Goal: Task Accomplishment & Management: Complete application form

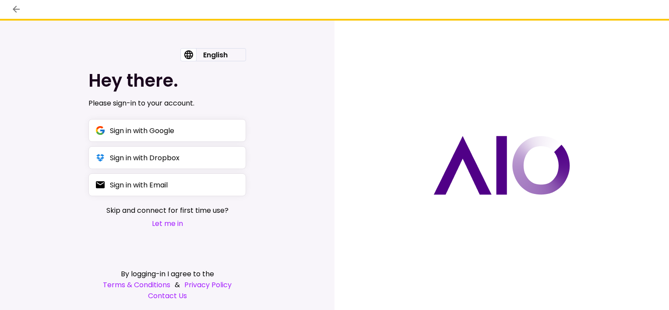
click at [161, 225] on button "Let me in" at bounding box center [167, 223] width 122 height 11
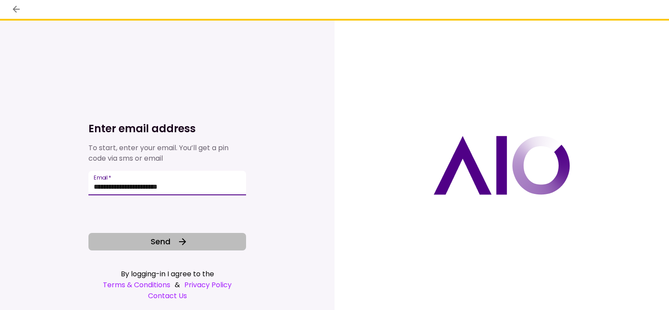
type input "**********"
click at [182, 239] on icon at bounding box center [182, 241] width 11 height 11
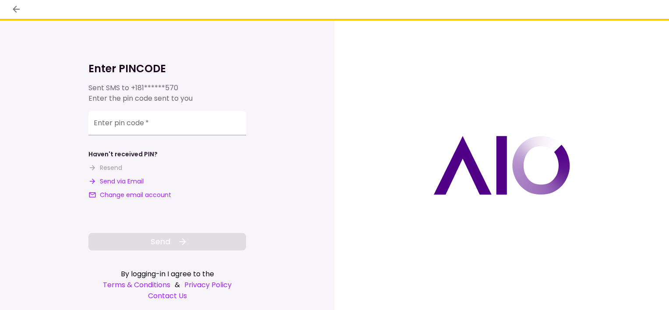
click at [136, 183] on button "Send via Email" at bounding box center [115, 181] width 55 height 9
click at [165, 122] on input "**********" at bounding box center [167, 124] width 158 height 25
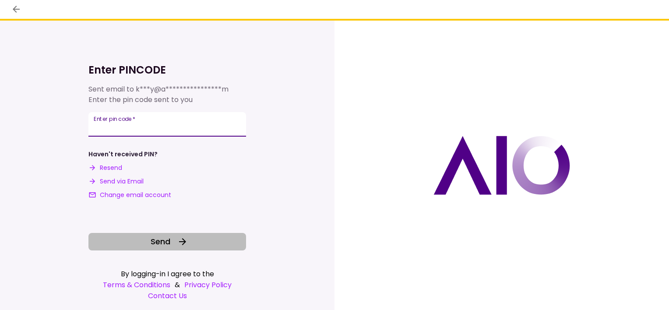
type input "******"
click at [167, 245] on span "Send" at bounding box center [161, 242] width 20 height 12
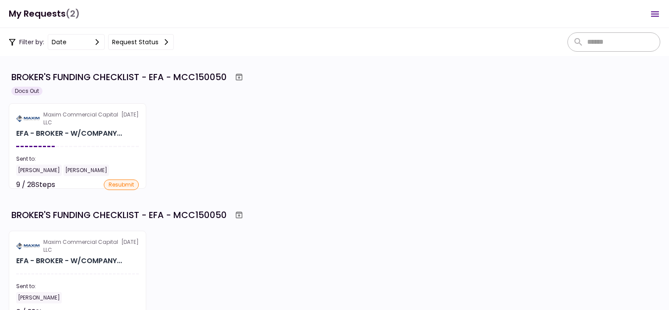
scroll to position [38, 0]
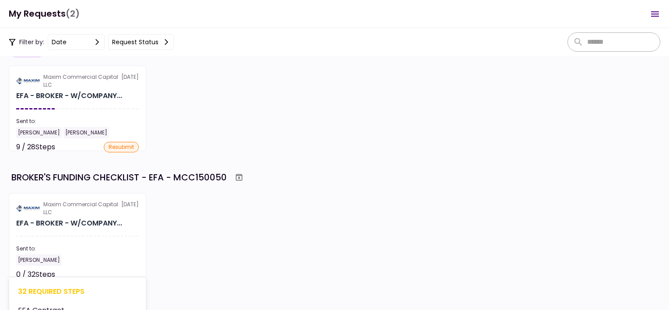
click at [75, 210] on div "Maxim Commercial Capital LLC" at bounding box center [82, 209] width 78 height 16
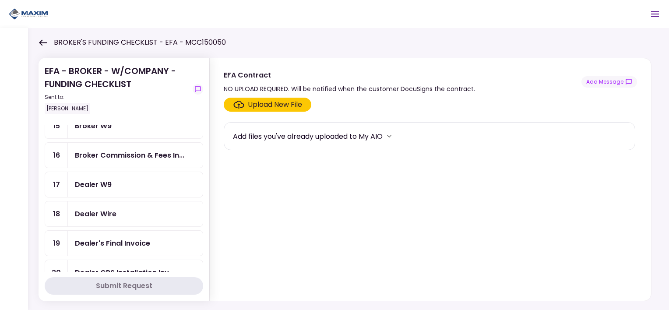
scroll to position [482, 0]
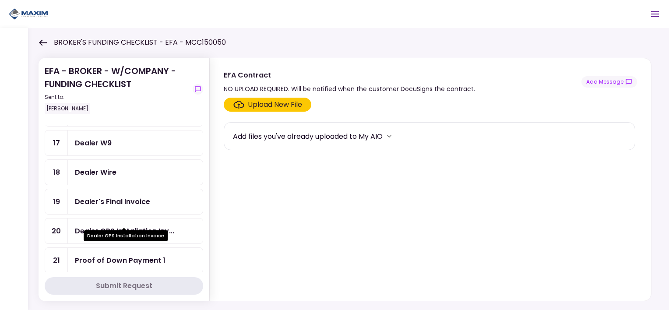
click at [150, 225] on div "Dealer GPS Installation Inv..." at bounding box center [124, 230] width 99 height 11
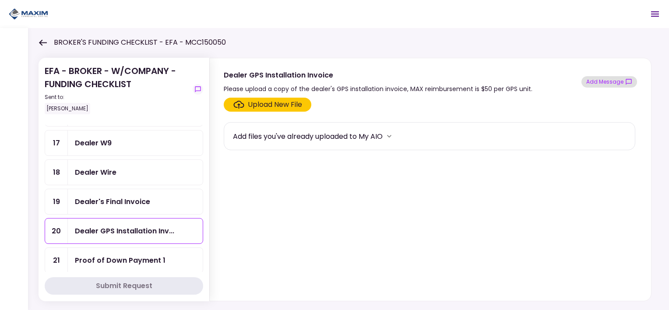
click at [626, 82] on icon "show-messages" at bounding box center [629, 82] width 6 height 6
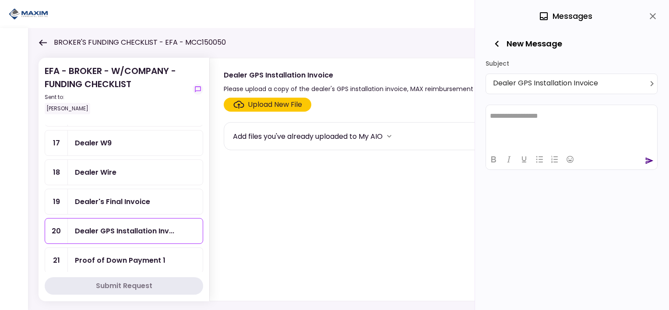
click at [277, 103] on div "Upload New File" at bounding box center [275, 104] width 54 height 11
click at [0, 0] on input "Upload New File" at bounding box center [0, 0] width 0 height 0
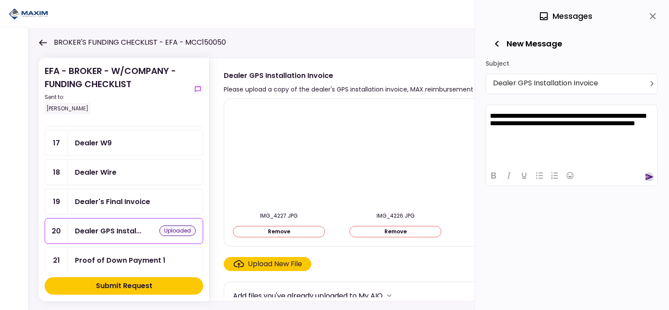
click at [650, 176] on icon "send" at bounding box center [650, 176] width 8 height 7
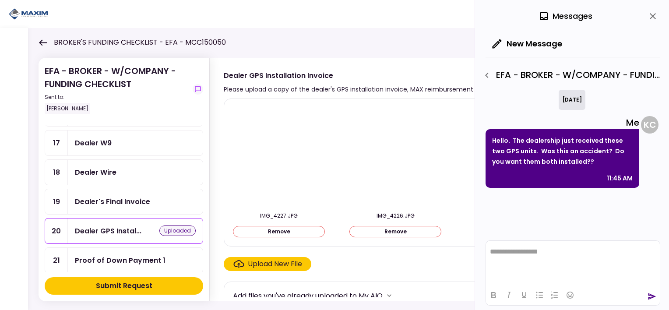
click at [169, 225] on div "uploaded" at bounding box center [177, 230] width 36 height 11
click at [177, 225] on div "uploaded" at bounding box center [177, 230] width 36 height 11
